Goal: Task Accomplishment & Management: Manage account settings

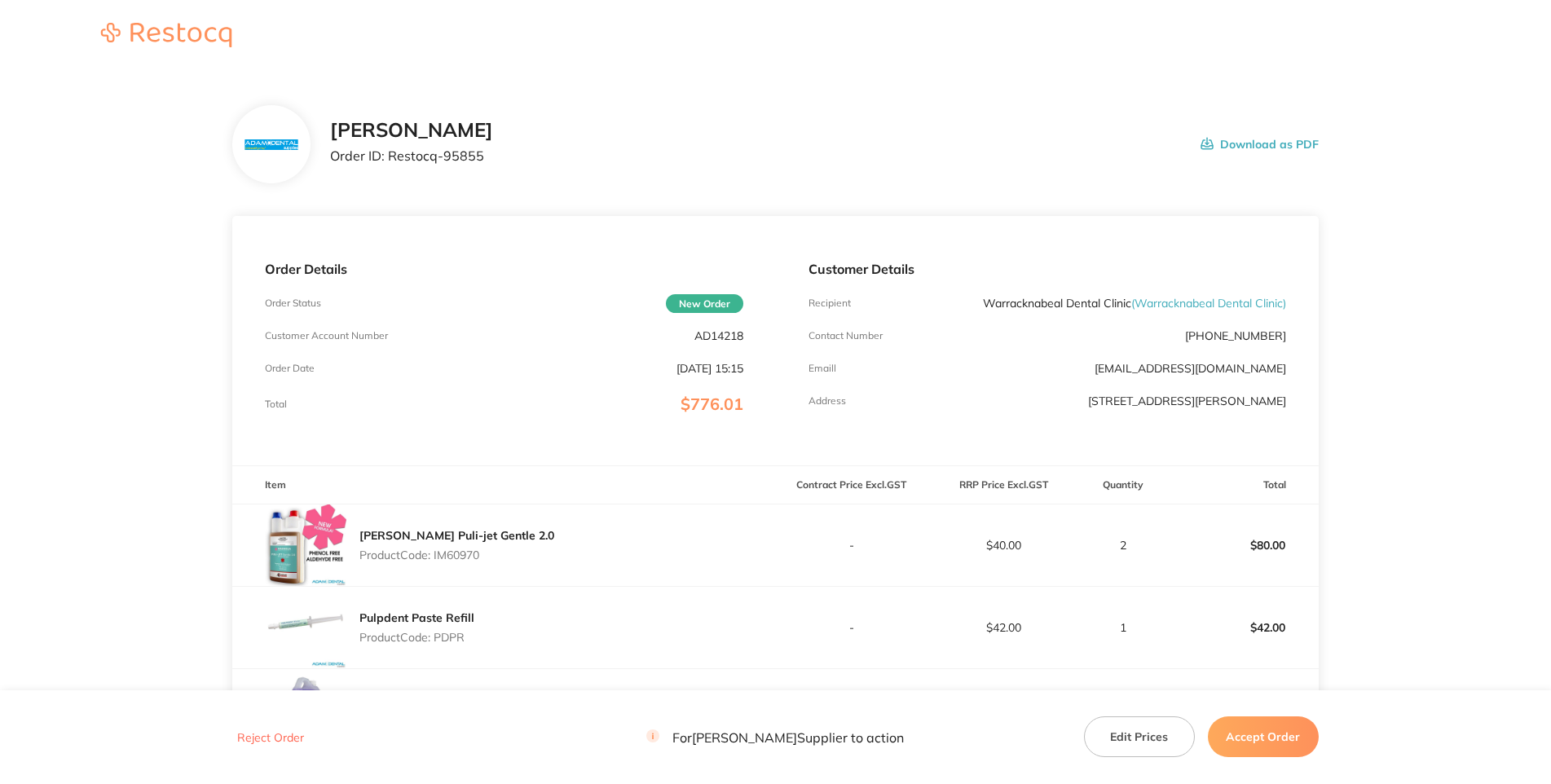
click at [494, 163] on p "Order ID: Restocq- 95855" at bounding box center [411, 155] width 163 height 14
click at [722, 342] on p "AD14218" at bounding box center [719, 336] width 49 height 13
drag, startPoint x: 955, startPoint y: 184, endPoint x: 899, endPoint y: 232, distance: 73.8
click at [494, 141] on h2 "[PERSON_NAME]" at bounding box center [411, 131] width 163 height 23
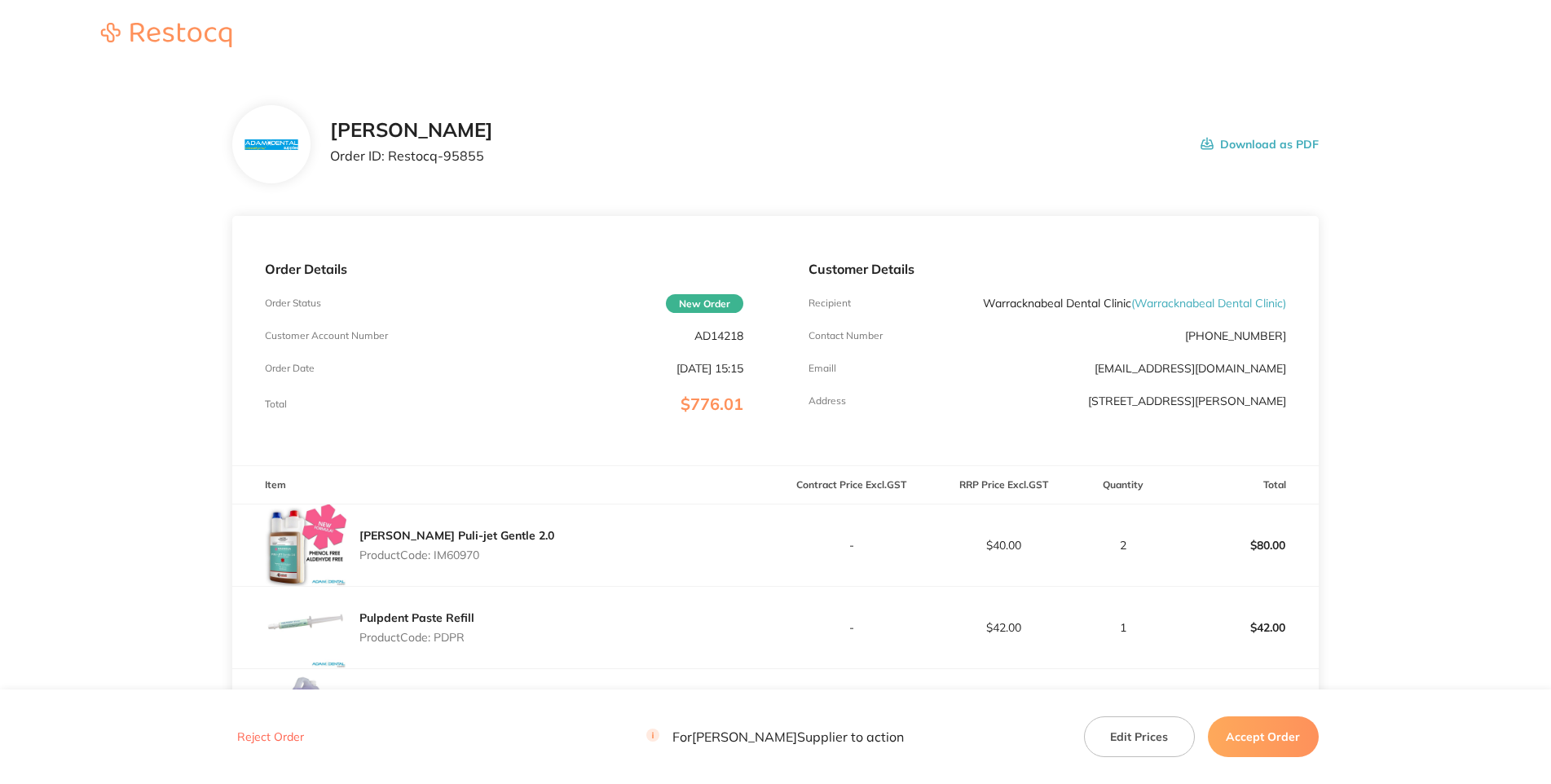
scroll to position [353, 0]
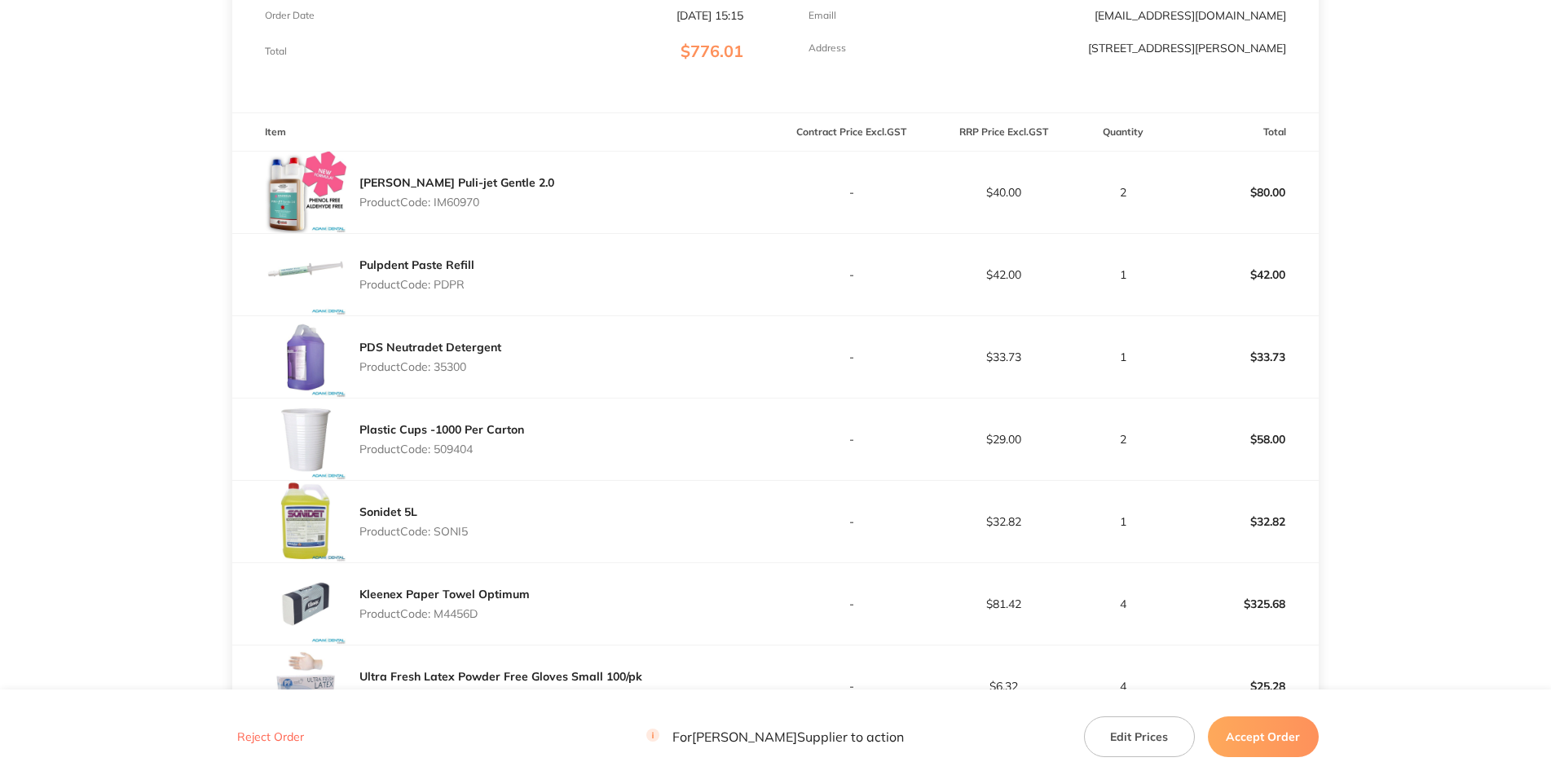
click at [464, 209] on p "Product Code: IM60970" at bounding box center [457, 202] width 194 height 13
click at [611, 316] on div "Pulpdent Paste Refill Product Code: PDPR" at bounding box center [503, 274] width 543 height 82
click at [447, 291] on p "Product Code: PDPR" at bounding box center [417, 285] width 114 height 13
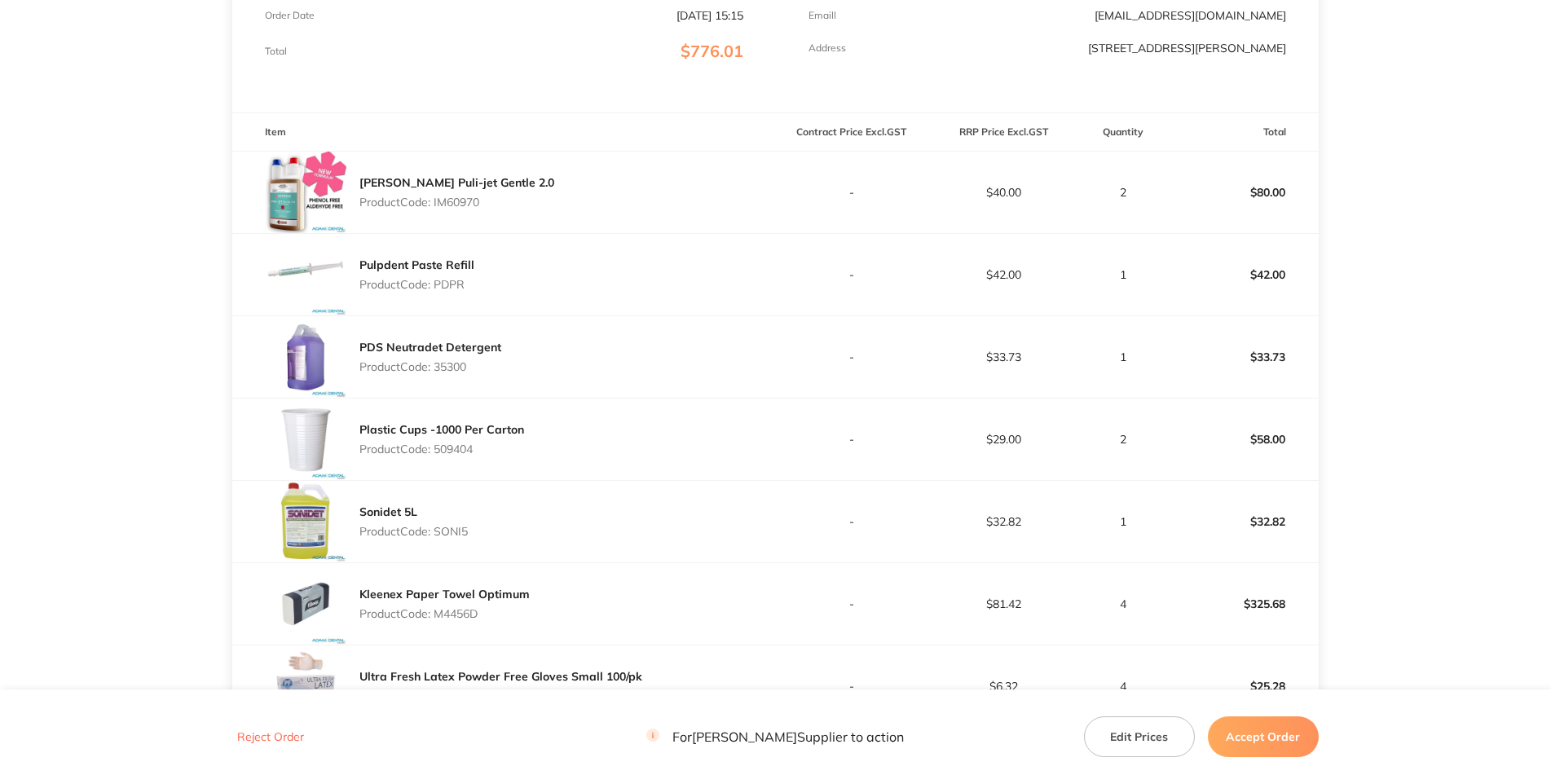
click at [452, 291] on p "Product Code: PDPR" at bounding box center [417, 285] width 114 height 13
click at [454, 373] on p "Product Code: 35300" at bounding box center [430, 367] width 141 height 13
click at [530, 397] on div "PDS Neutradet Detergent Product Code: 35300" at bounding box center [503, 357] width 543 height 82
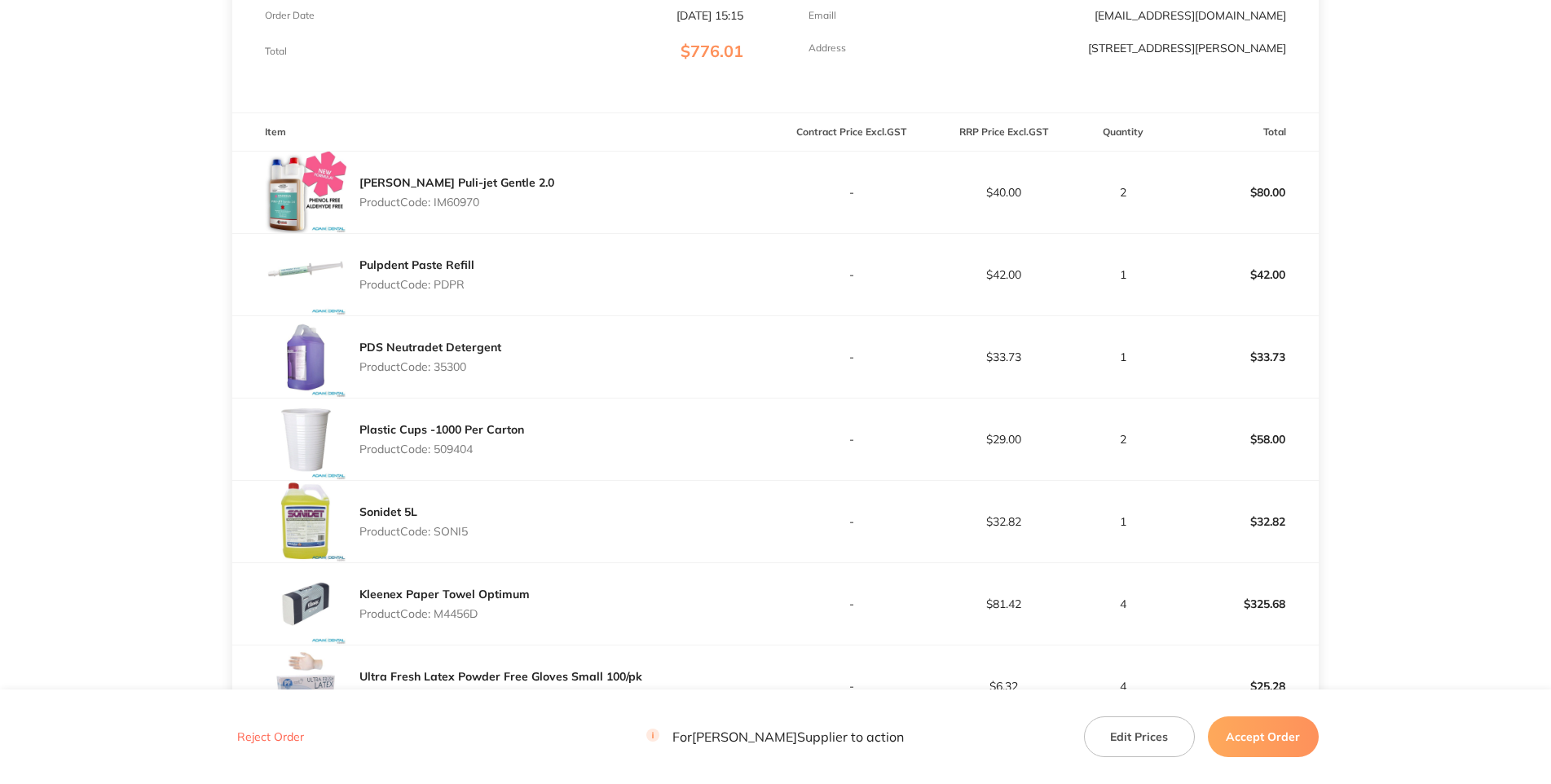
click at [457, 456] on p "Product Code: 509404" at bounding box center [442, 449] width 165 height 13
click at [498, 563] on div "Sonidet 5L Product Code: SONI5" at bounding box center [503, 521] width 543 height 82
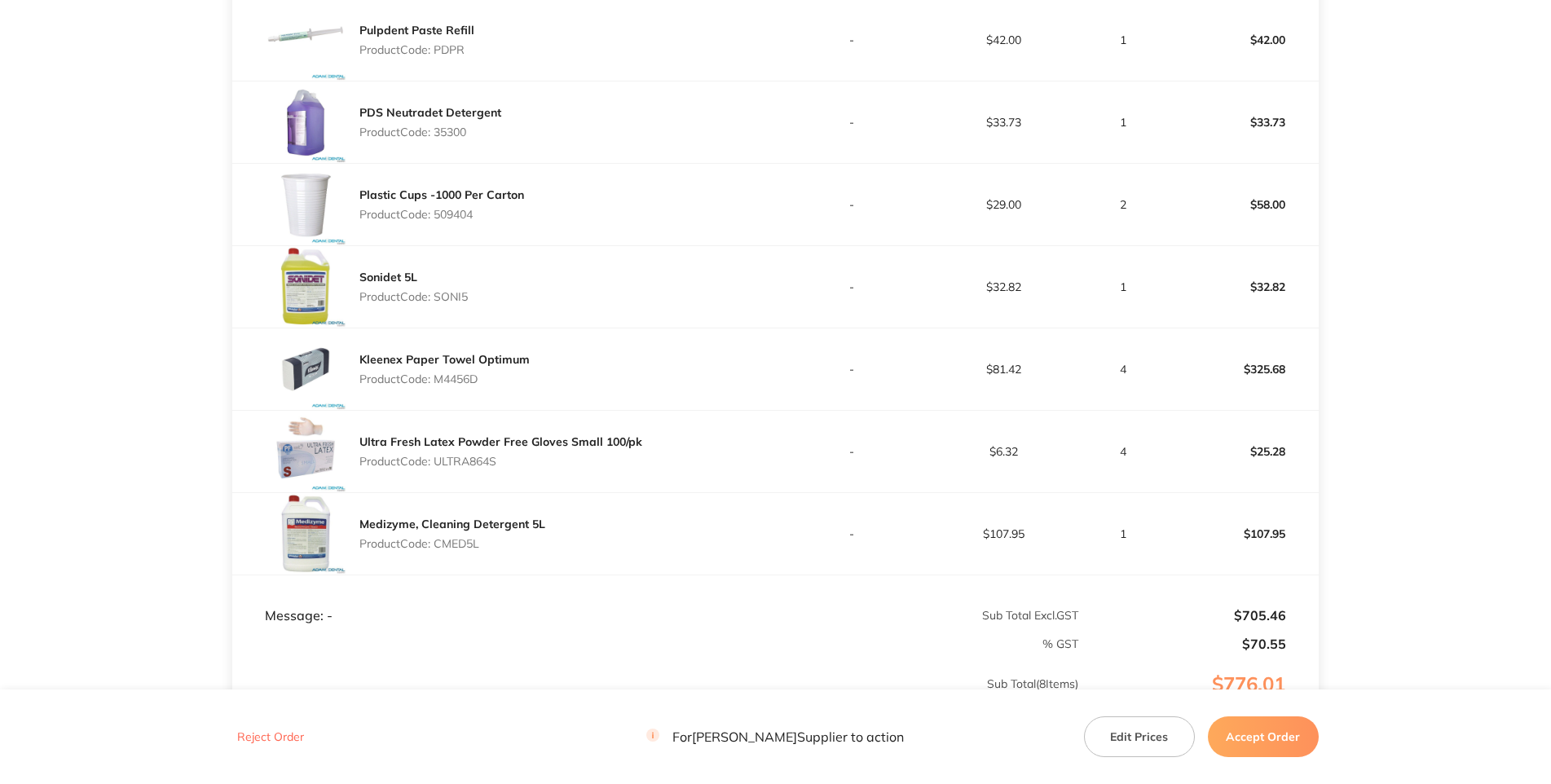
click at [459, 303] on p "Product Code: SONI5" at bounding box center [414, 297] width 109 height 13
click at [500, 410] on div "Kleenex Paper Towel Optimum Product Code: M4456D" at bounding box center [503, 368] width 543 height 82
click at [463, 386] on p "Product Code: M4456D" at bounding box center [445, 379] width 170 height 13
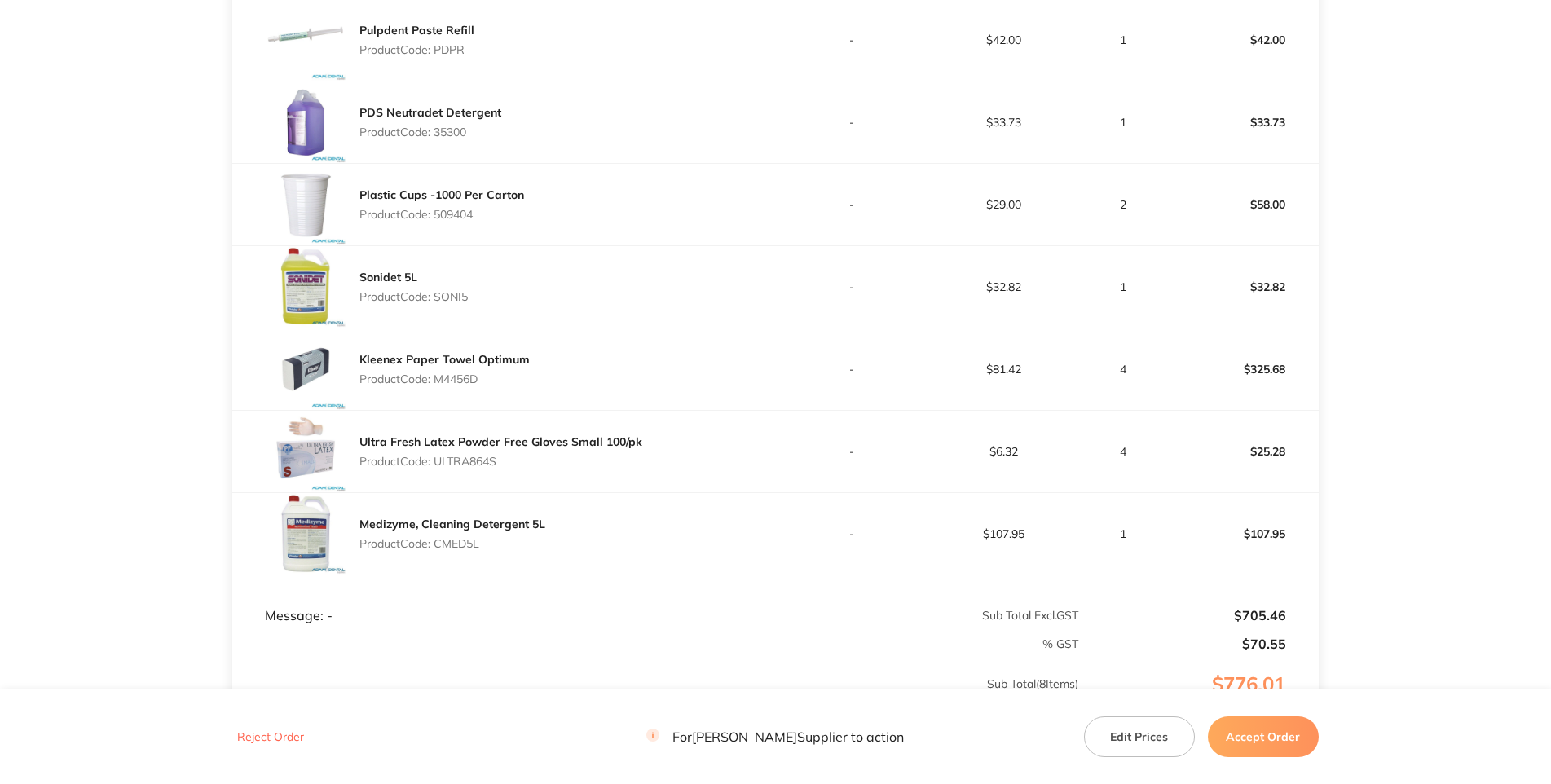
click at [541, 410] on div "Kleenex Paper Towel Optimum Product Code: M4456D" at bounding box center [503, 368] width 543 height 82
click at [483, 468] on p "Product Code: ULTRA864S" at bounding box center [501, 462] width 283 height 13
click at [457, 557] on div "Medizyme, Cleaning Detergent 5L Product Code: CMED5L" at bounding box center [452, 533] width 186 height 45
click at [458, 557] on div "Medizyme, Cleaning Detergent 5L Product Code: CMED5L" at bounding box center [452, 533] width 186 height 45
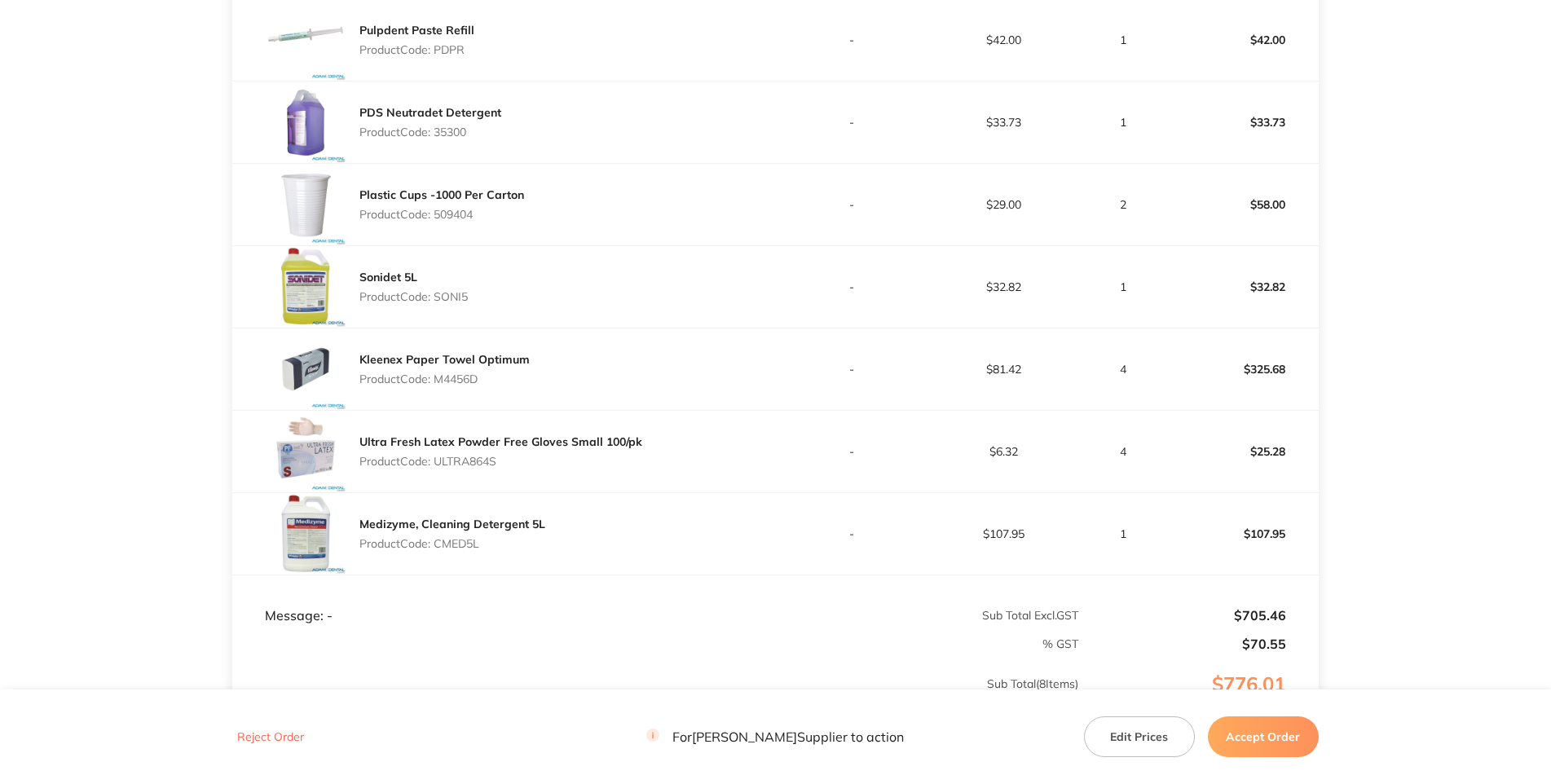
click at [457, 550] on p "Product Code: CMED5L" at bounding box center [452, 544] width 186 height 13
click at [725, 245] on div "Plastic Cups -1000 Per Carton Product Code: 509404" at bounding box center [503, 204] width 543 height 82
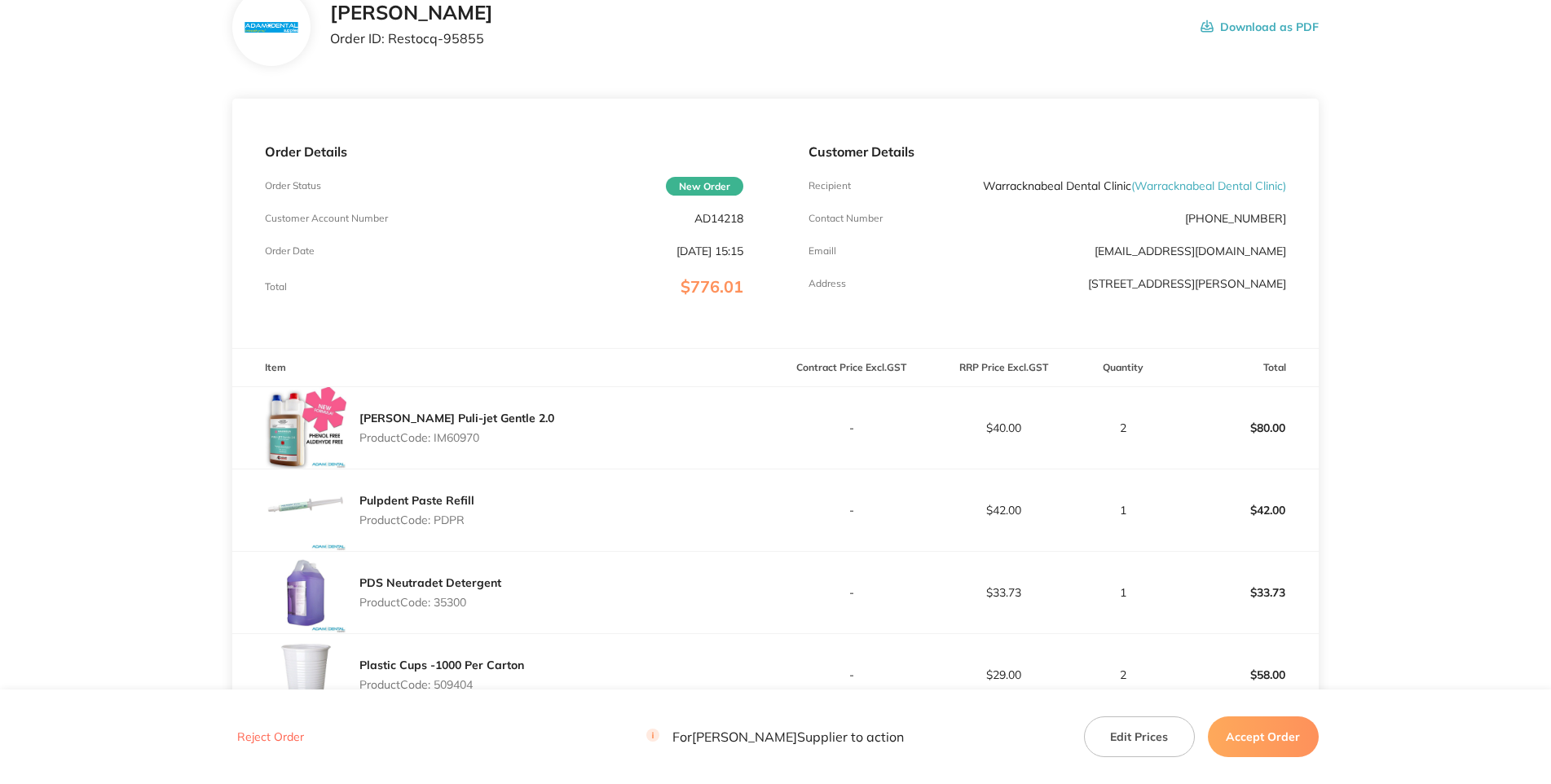
scroll to position [0, 0]
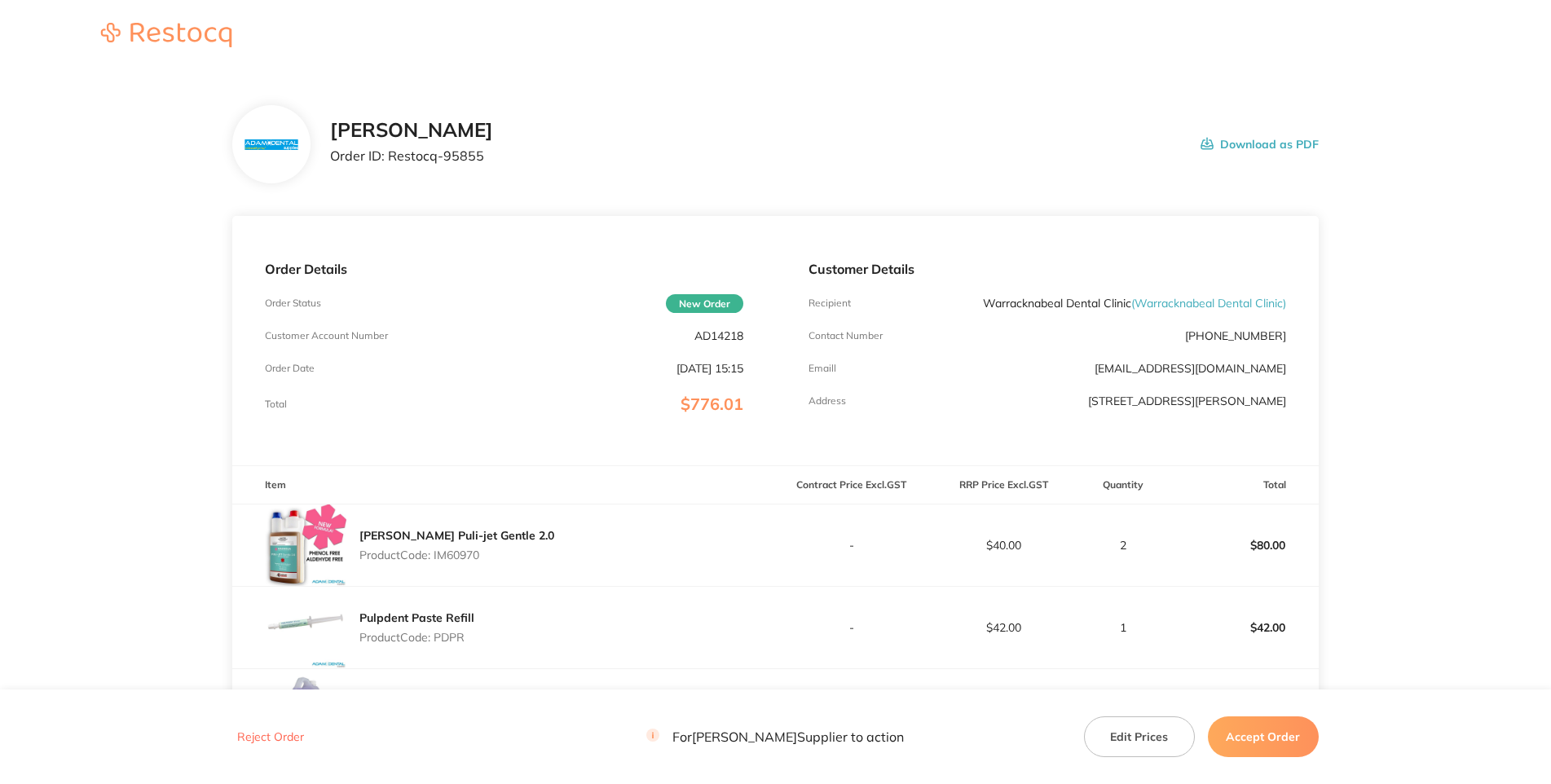
click at [728, 342] on p "AD14218" at bounding box center [719, 336] width 49 height 13
click at [862, 114] on div "[PERSON_NAME] Order ID: Restocq- 95855 Download as PDF" at bounding box center [775, 143] width 1085 height 78
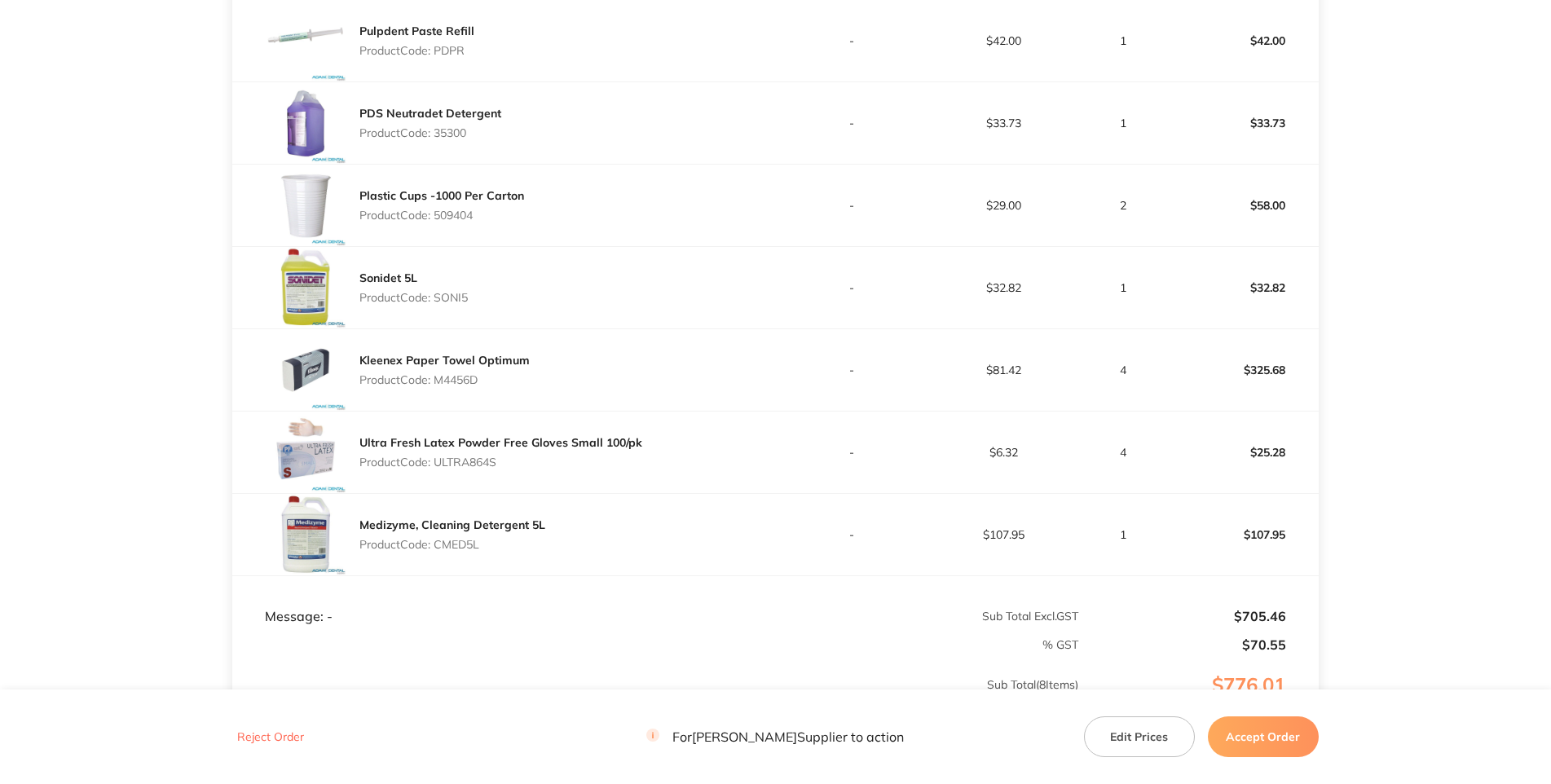
click at [461, 57] on p "Product Code: PDPR" at bounding box center [417, 51] width 114 height 13
click at [562, 164] on div "PDS Neutradet Detergent Product Code: 35300" at bounding box center [503, 123] width 543 height 82
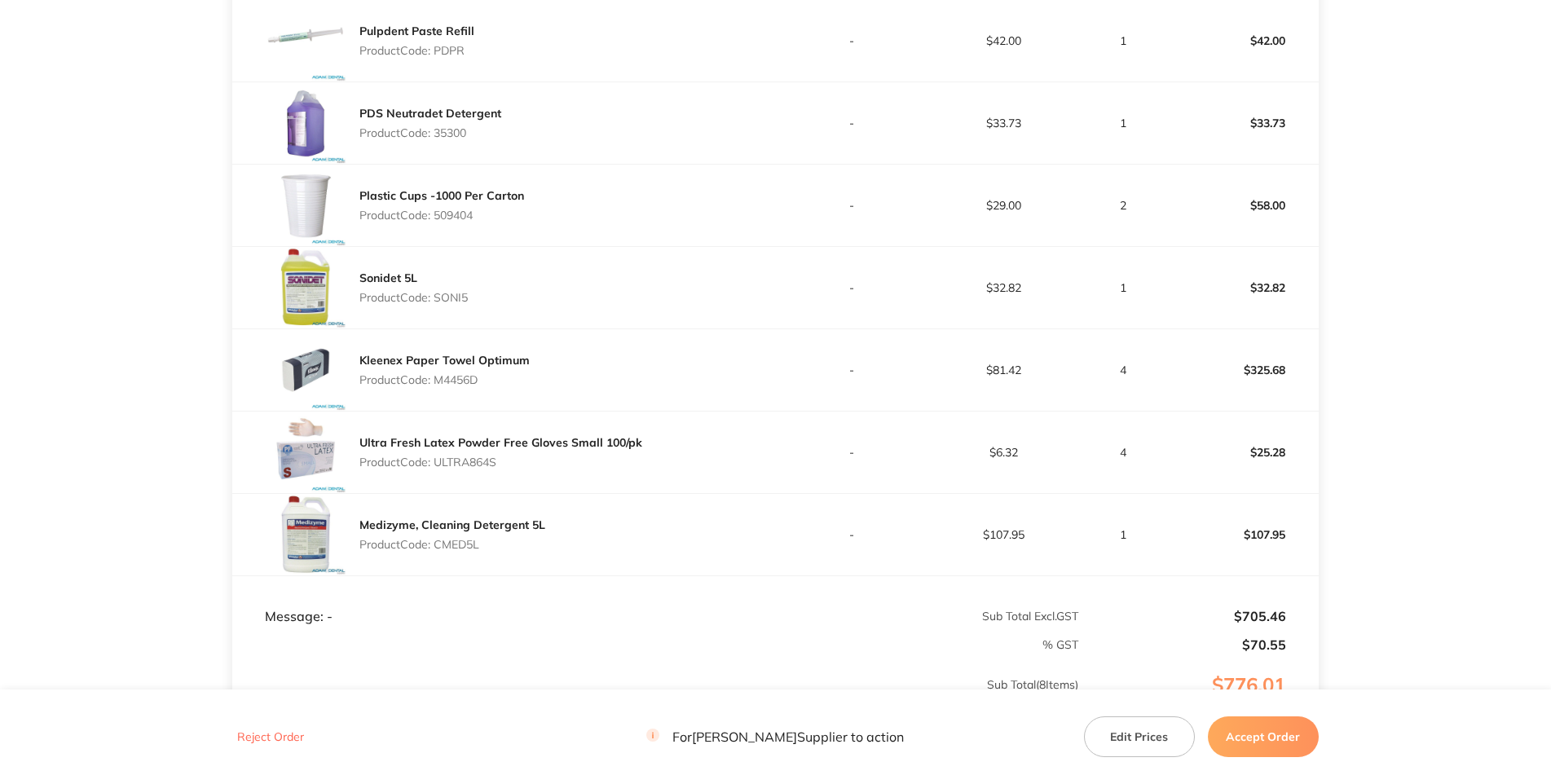
click at [458, 139] on p "Product Code: 35300" at bounding box center [430, 133] width 141 height 13
click at [602, 246] on div "Plastic Cups -1000 Per Carton Product Code: 509404" at bounding box center [503, 205] width 543 height 82
click at [444, 221] on p "Product Code: 509404" at bounding box center [442, 215] width 165 height 13
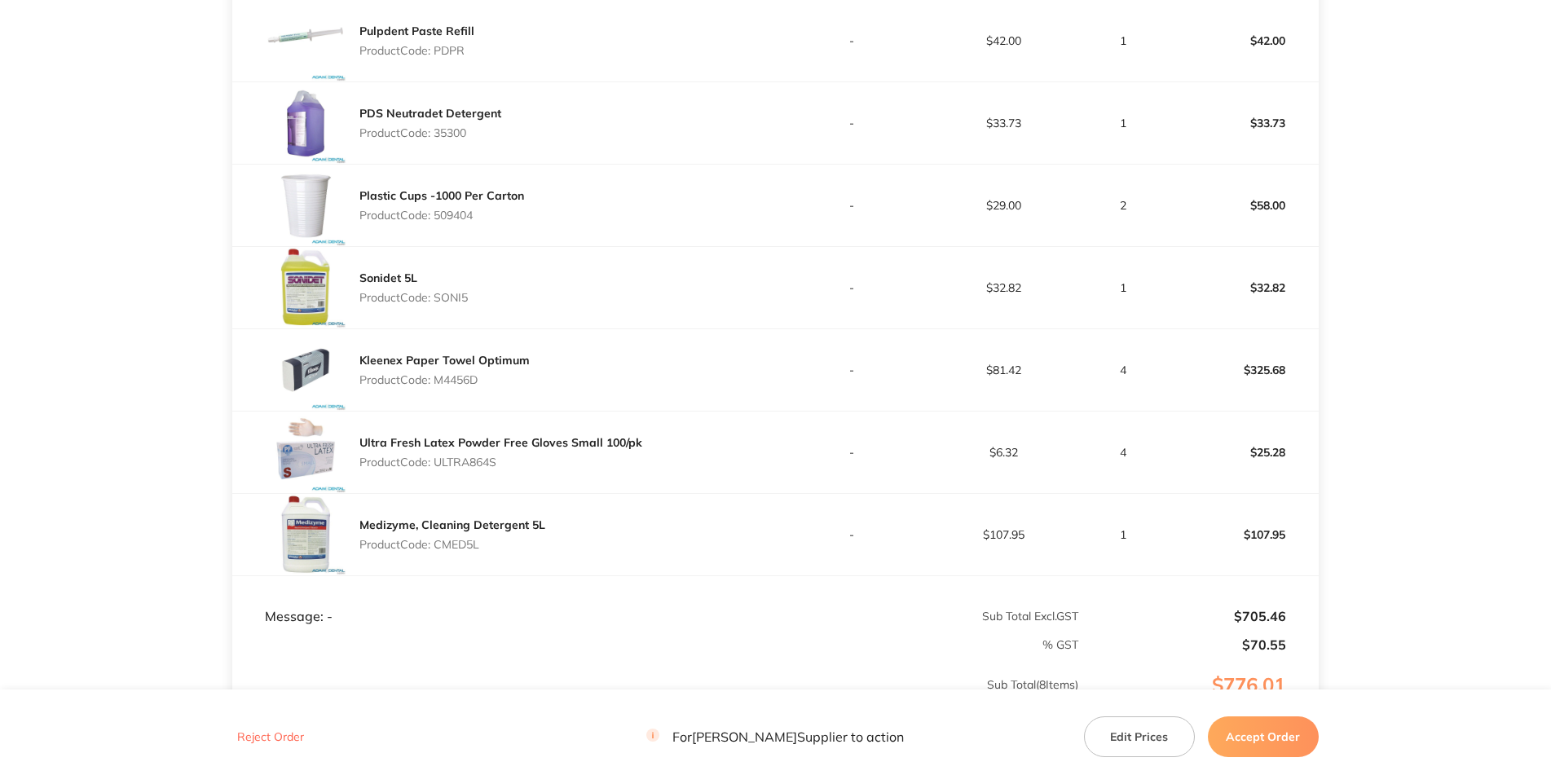
click at [590, 246] on div "Plastic Cups -1000 Per Carton Product Code: 509404" at bounding box center [503, 205] width 543 height 82
click at [452, 304] on p "Product Code: SONI5" at bounding box center [414, 297] width 109 height 13
click at [648, 164] on td "PDS Neutradet Detergent Product Code: 35300" at bounding box center [503, 123] width 543 height 83
click at [483, 387] on p "Product Code: M4456D" at bounding box center [445, 380] width 170 height 13
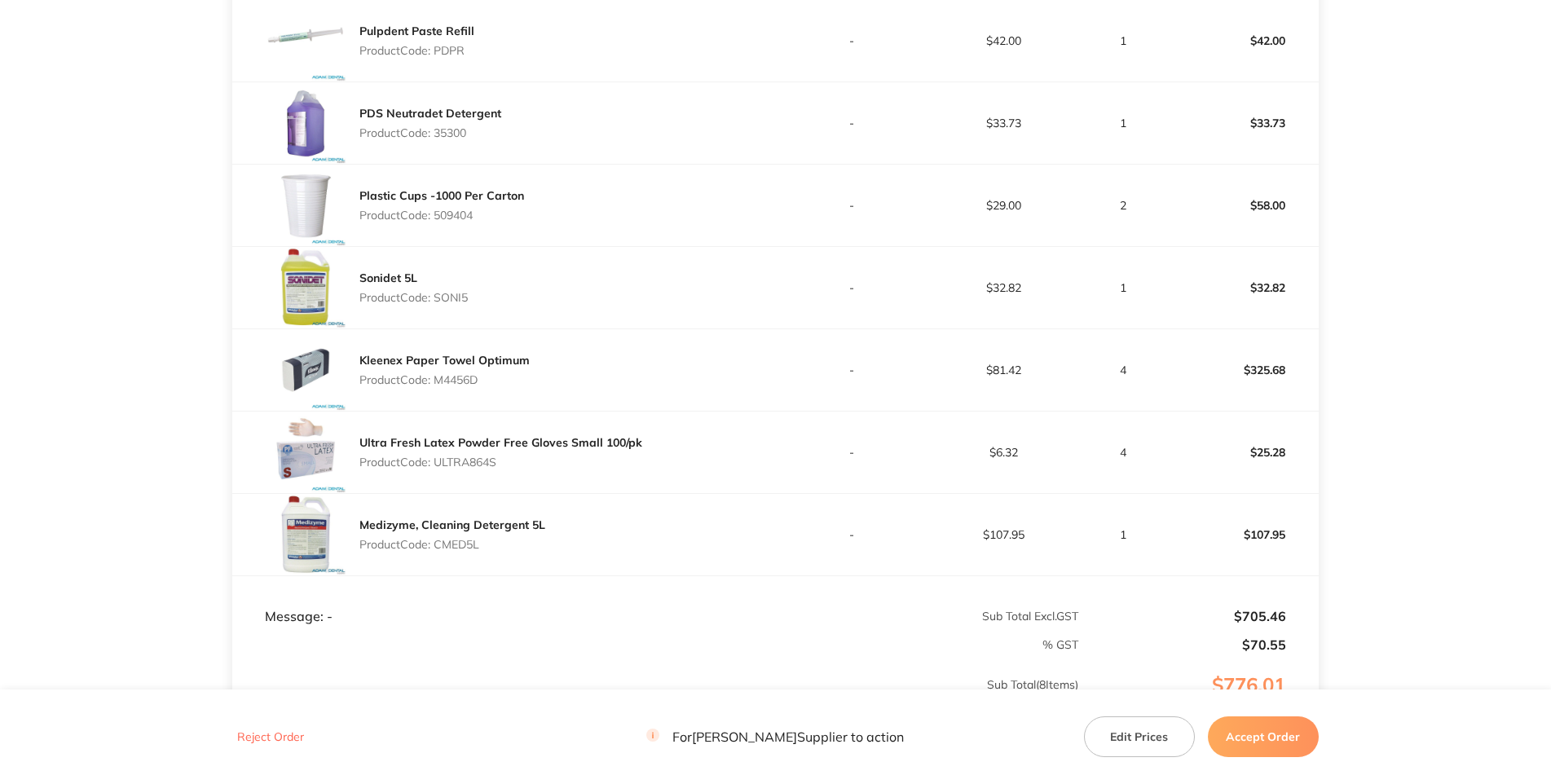
click at [483, 387] on p "Product Code: M4456D" at bounding box center [445, 380] width 170 height 13
click at [471, 387] on p "Product Code: M4456D" at bounding box center [445, 380] width 170 height 13
click at [781, 376] on p "-" at bounding box center [852, 370] width 150 height 13
click at [497, 468] on p "Product Code: ULTRA864S" at bounding box center [501, 463] width 283 height 13
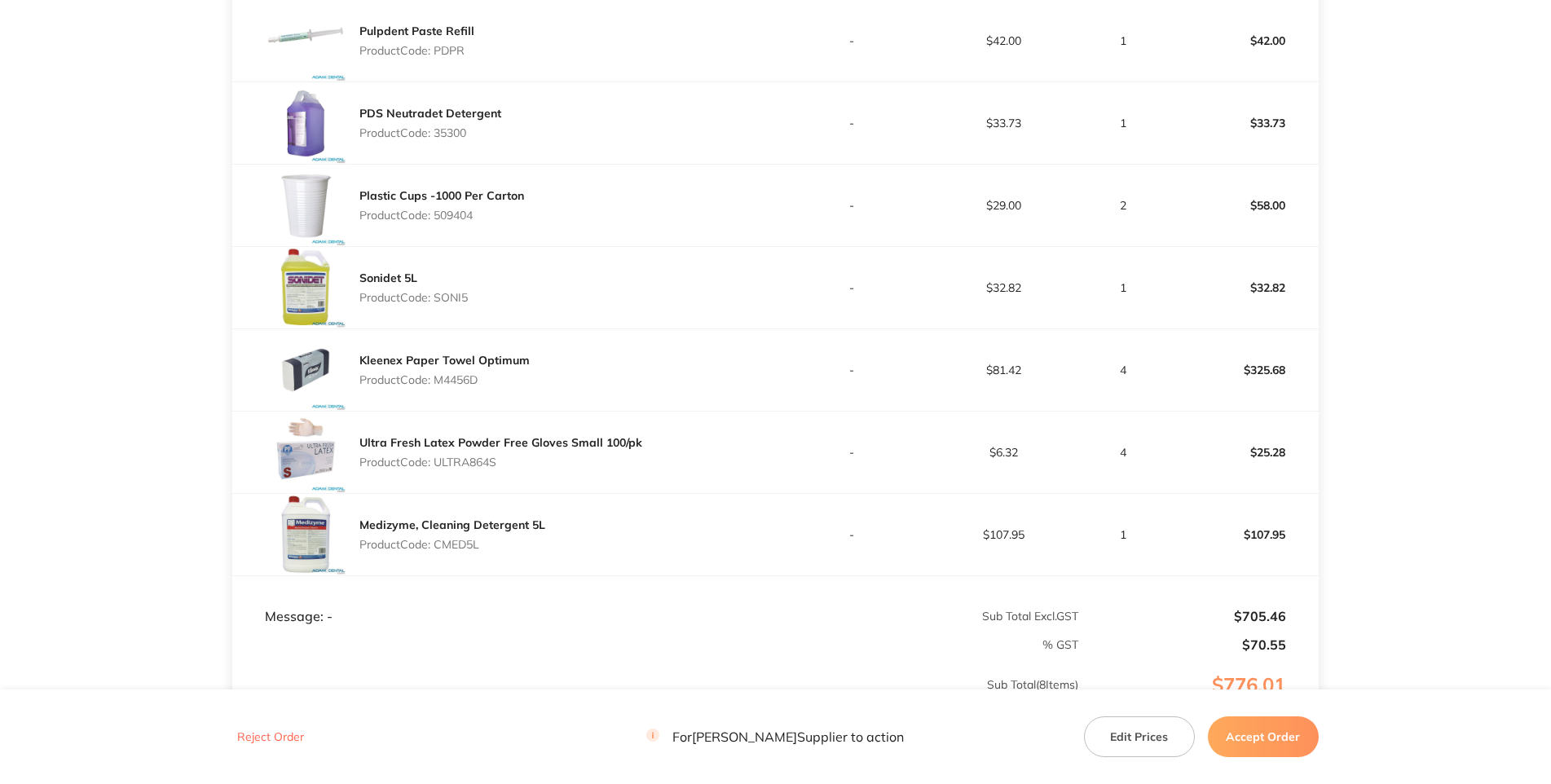
click at [497, 468] on p "Product Code: ULTRA864S" at bounding box center [501, 463] width 283 height 13
click at [551, 575] on div "Medizyme, Cleaning Detergent 5L Product Code: CMED5L" at bounding box center [503, 534] width 543 height 82
click at [472, 551] on p "Product Code: CMED5L" at bounding box center [452, 544] width 186 height 13
click at [833, 164] on td "-" at bounding box center [852, 123] width 152 height 83
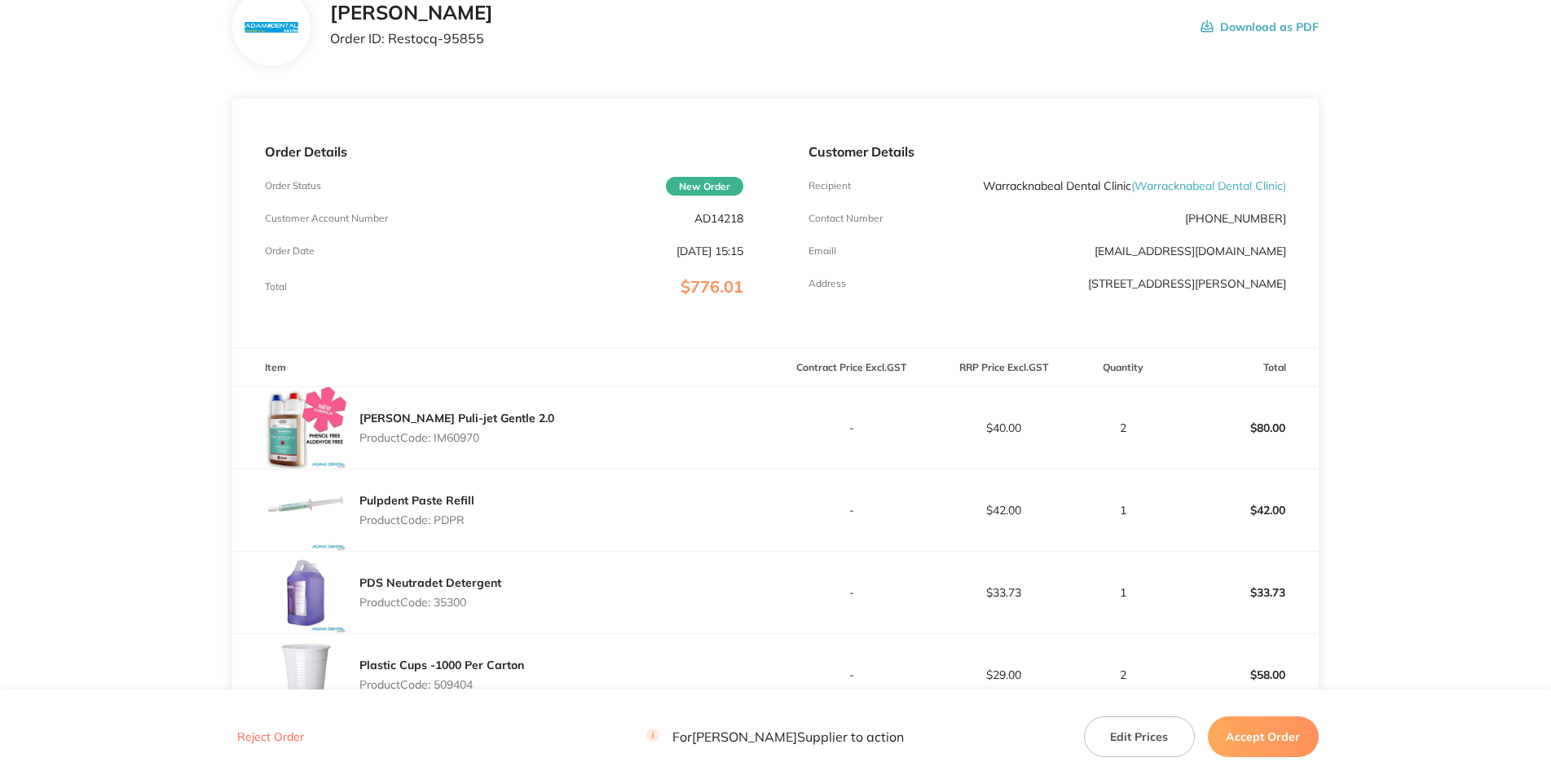
scroll to position [0, 0]
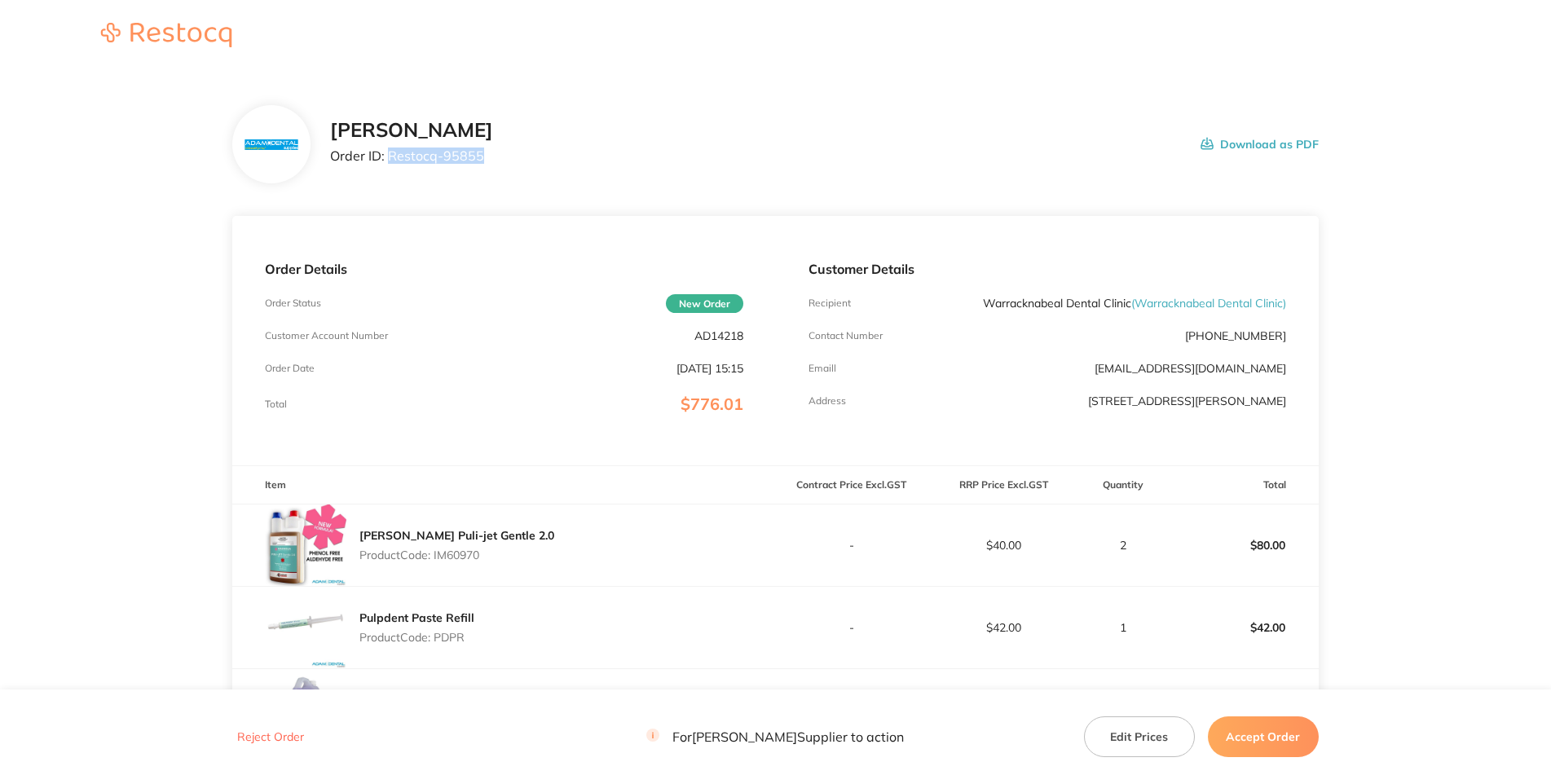
drag, startPoint x: 422, startPoint y: 218, endPoint x: 324, endPoint y: 216, distance: 98.0
click at [330, 163] on p "Order ID: Restocq- 95855" at bounding box center [411, 155] width 163 height 14
click at [792, 173] on div "[PERSON_NAME] Order ID: Restocq- 95855 Download as PDF" at bounding box center [775, 143] width 1085 height 78
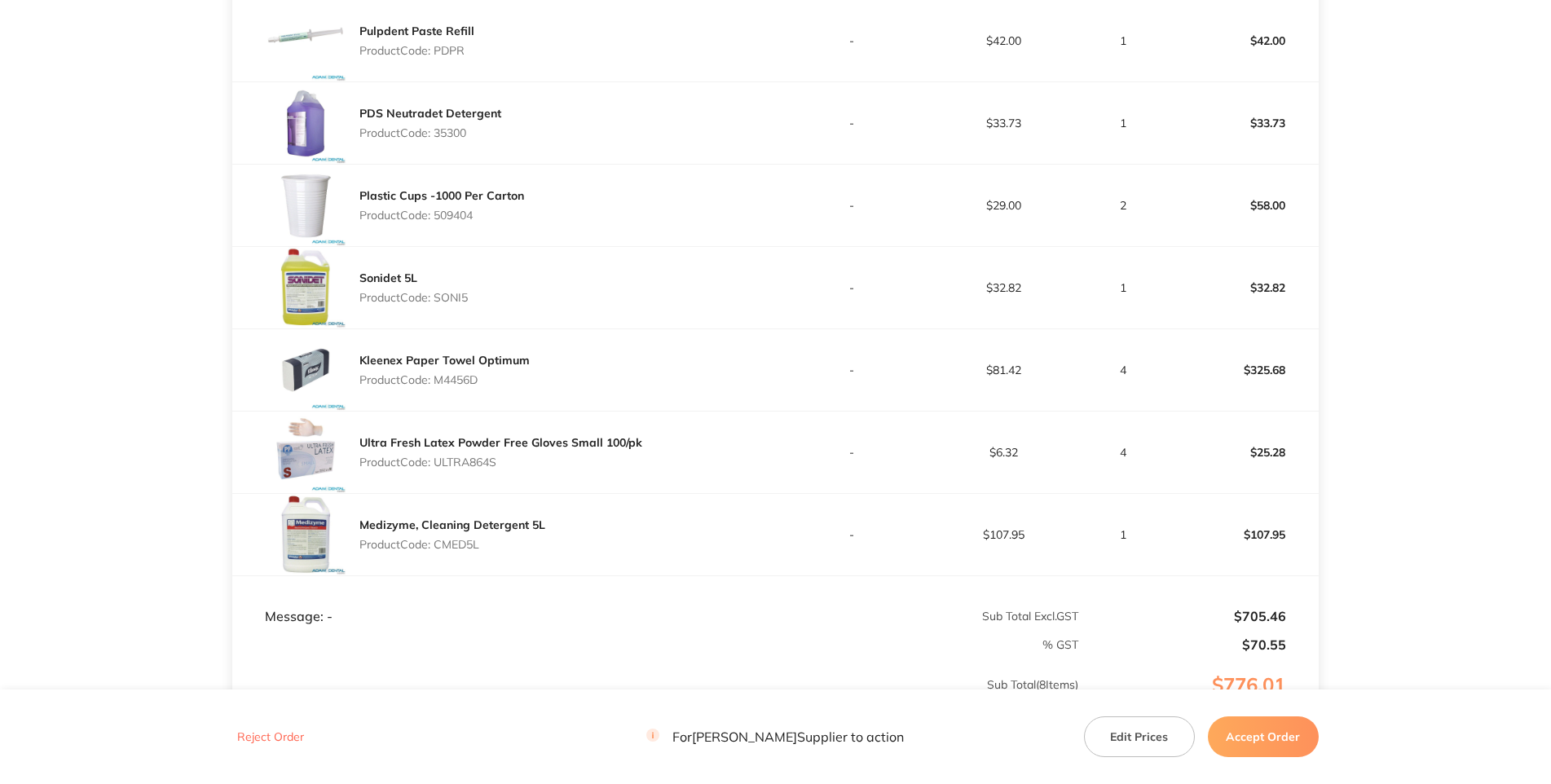
scroll to position [952, 0]
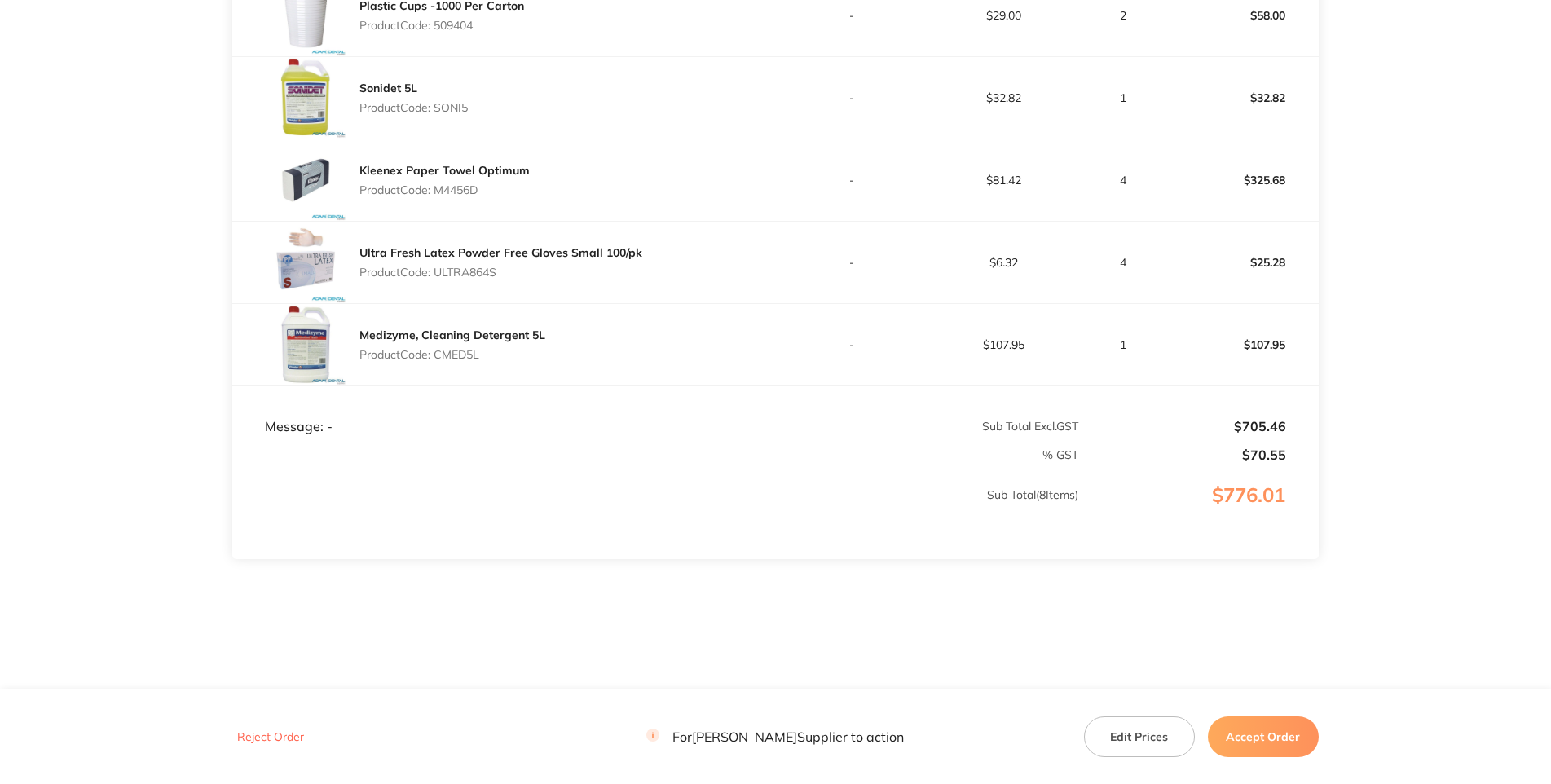
click at [1253, 758] on footer "Reject Order For [PERSON_NAME] Supplier to action Edit Prices Accept Order" at bounding box center [776, 736] width 1551 height 93
